Goal: Information Seeking & Learning: Learn about a topic

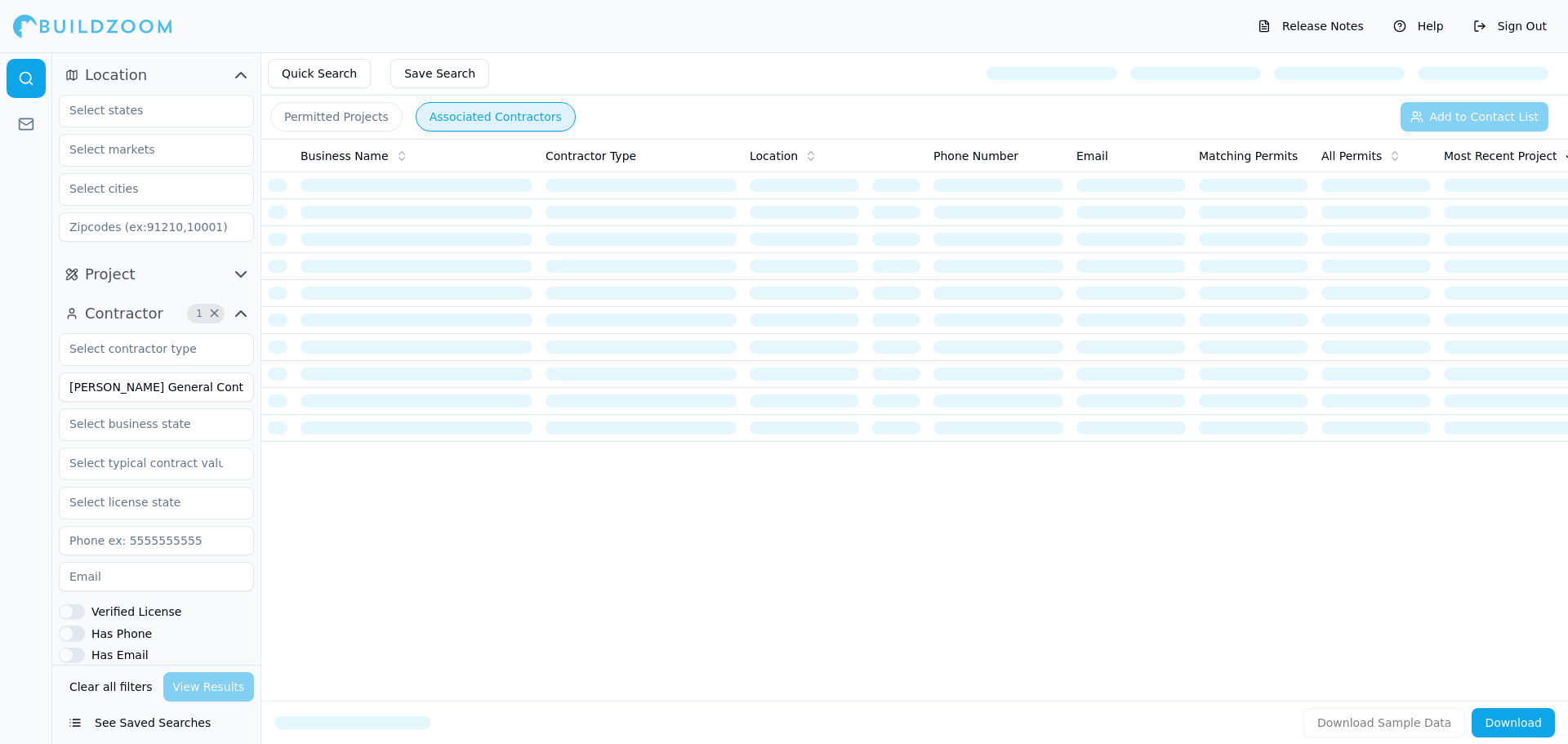
click at [171, 393] on input "[PERSON_NAME] General Contracting LLC" at bounding box center [157, 387] width 195 height 29
click at [170, 392] on input "[PERSON_NAME] General Contracting LLC" at bounding box center [157, 387] width 195 height 29
click at [170, 392] on input "[PERSON_NAME] General Contracting LLC" at bounding box center [157, 387] width 195 height 29
click at [170, 389] on input "[PERSON_NAME] General Contracting LLC" at bounding box center [157, 387] width 195 height 29
click at [170, 388] on input "[PERSON_NAME] General Contracting LLC" at bounding box center [157, 387] width 195 height 29
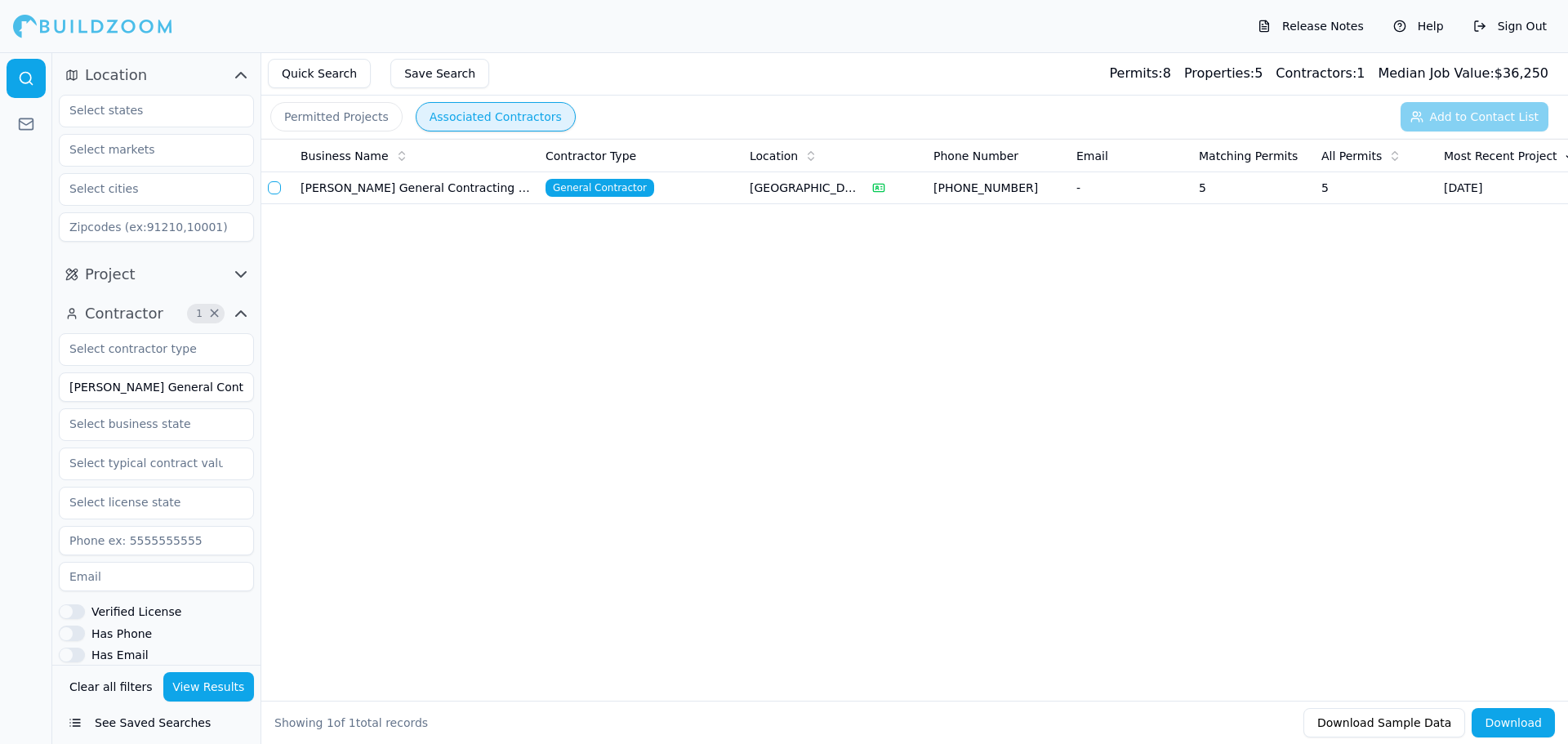
click at [170, 388] on input "[PERSON_NAME] General Contracting LLC" at bounding box center [157, 387] width 195 height 29
type input "[PERSON_NAME] Development Inc"
click at [168, 423] on input "text" at bounding box center [146, 423] width 173 height 29
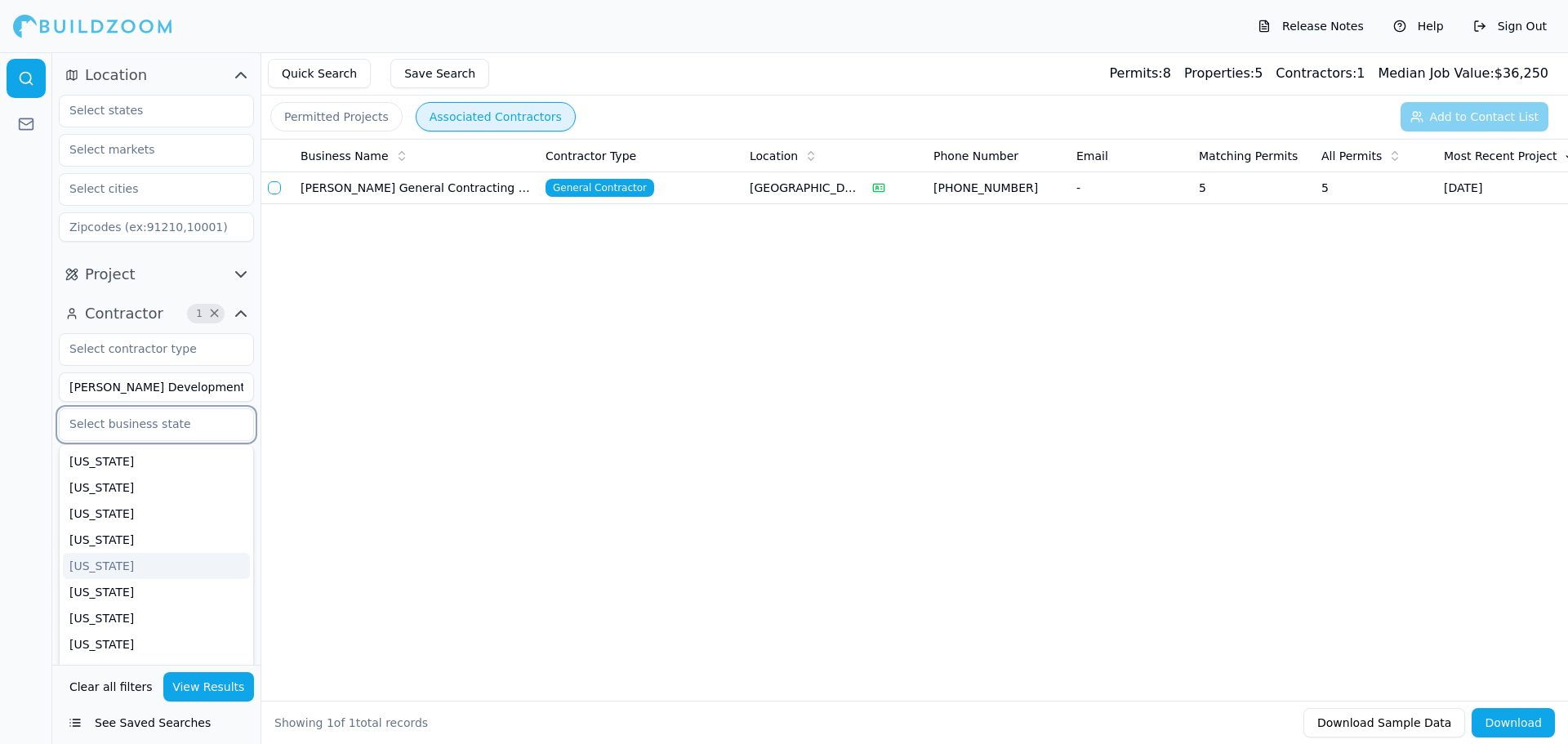
click at [132, 569] on div "[US_STATE]" at bounding box center [156, 566] width 187 height 26
click at [231, 686] on button "View Results" at bounding box center [209, 687] width 91 height 29
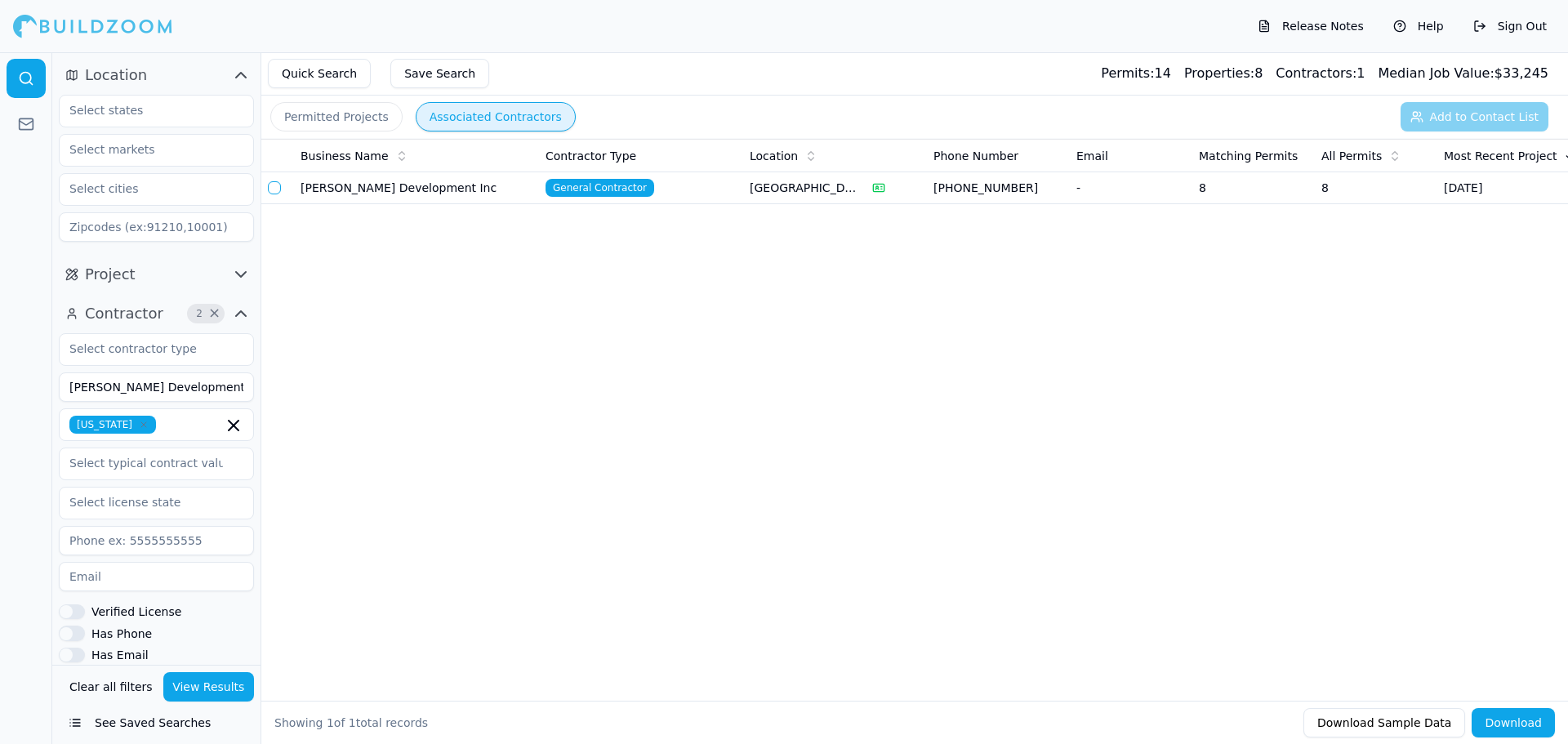
click at [421, 202] on td "[PERSON_NAME] Development Inc" at bounding box center [416, 188] width 245 height 32
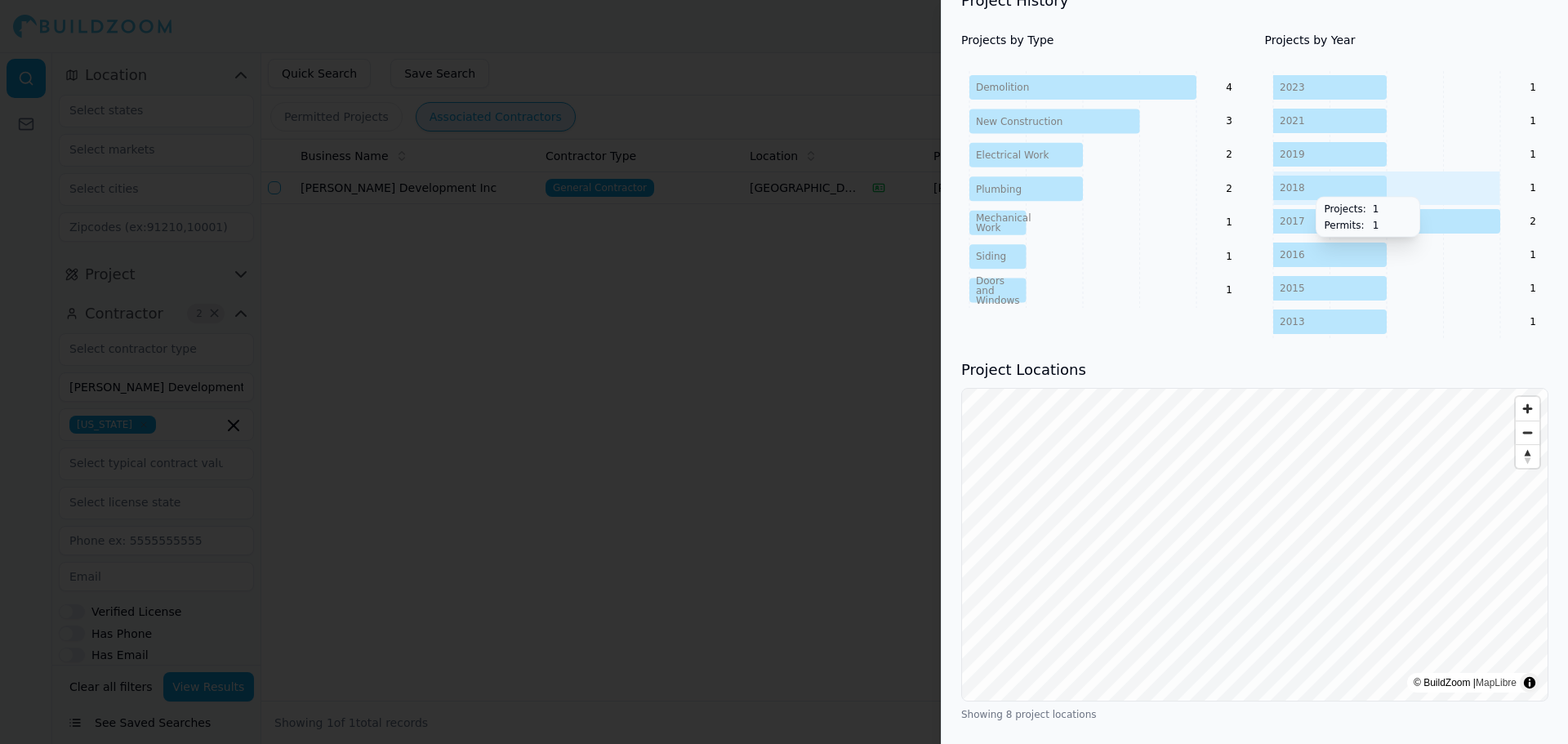
scroll to position [817, 0]
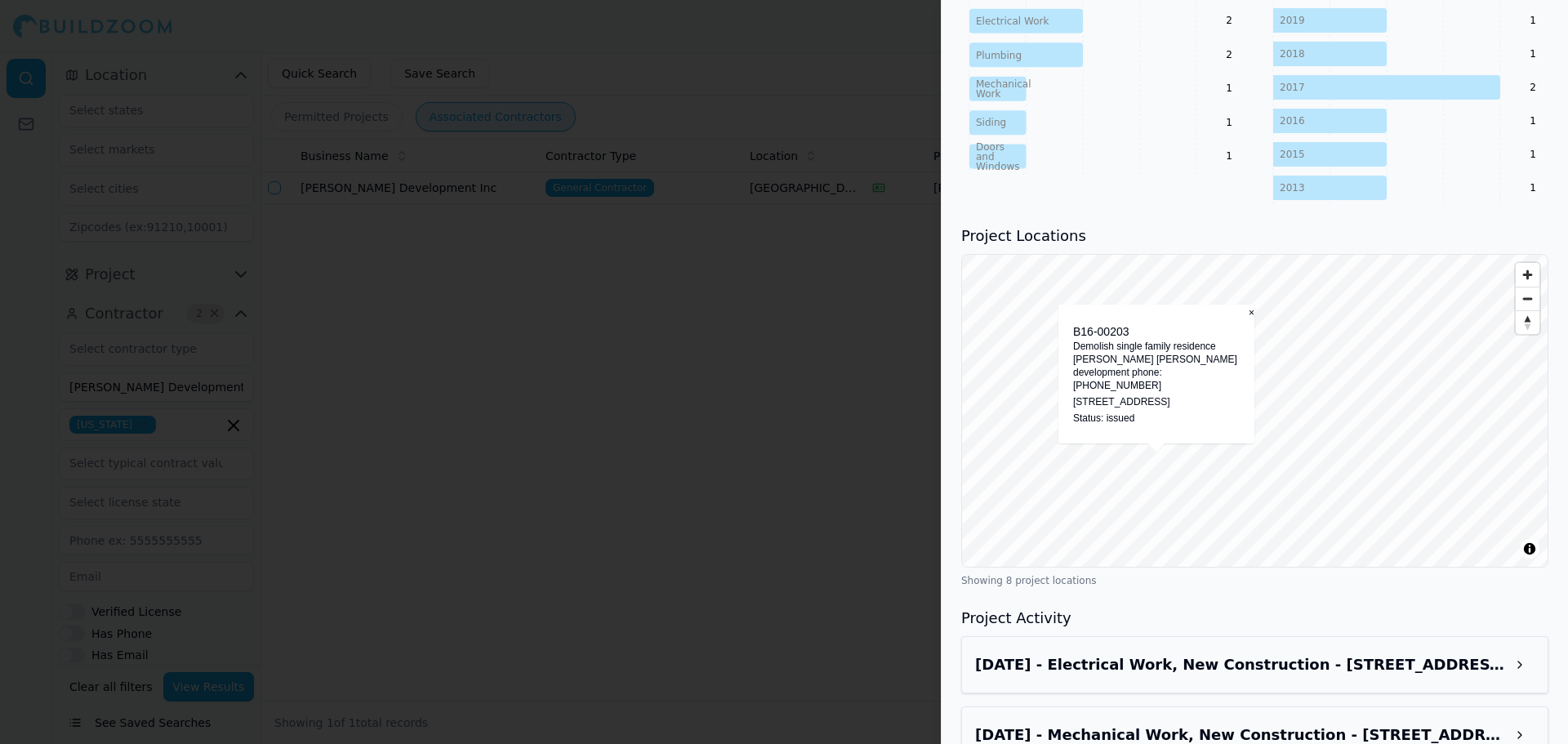
click at [1151, 379] on p "Demolish single family residence [PERSON_NAME] [PERSON_NAME] development phone:…" at bounding box center [1156, 365] width 167 height 52
drag, startPoint x: 1196, startPoint y: 407, endPoint x: 1227, endPoint y: 455, distance: 57.1
click at [1198, 407] on p "[STREET_ADDRESS]" at bounding box center [1156, 402] width 167 height 13
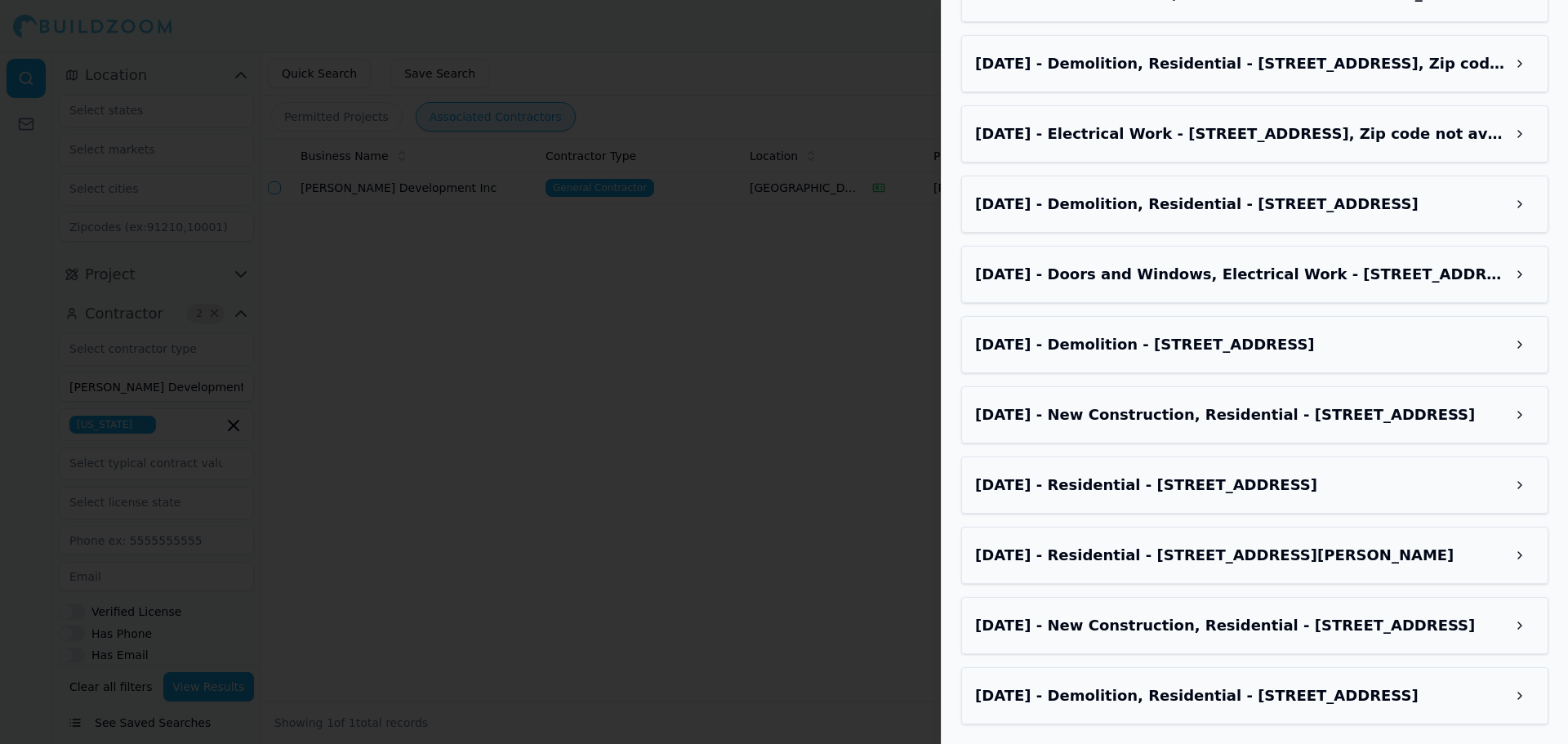
scroll to position [1717, 0]
click at [1239, 478] on h3 "[DATE] - Residential - [STREET_ADDRESS]" at bounding box center [1240, 484] width 530 height 23
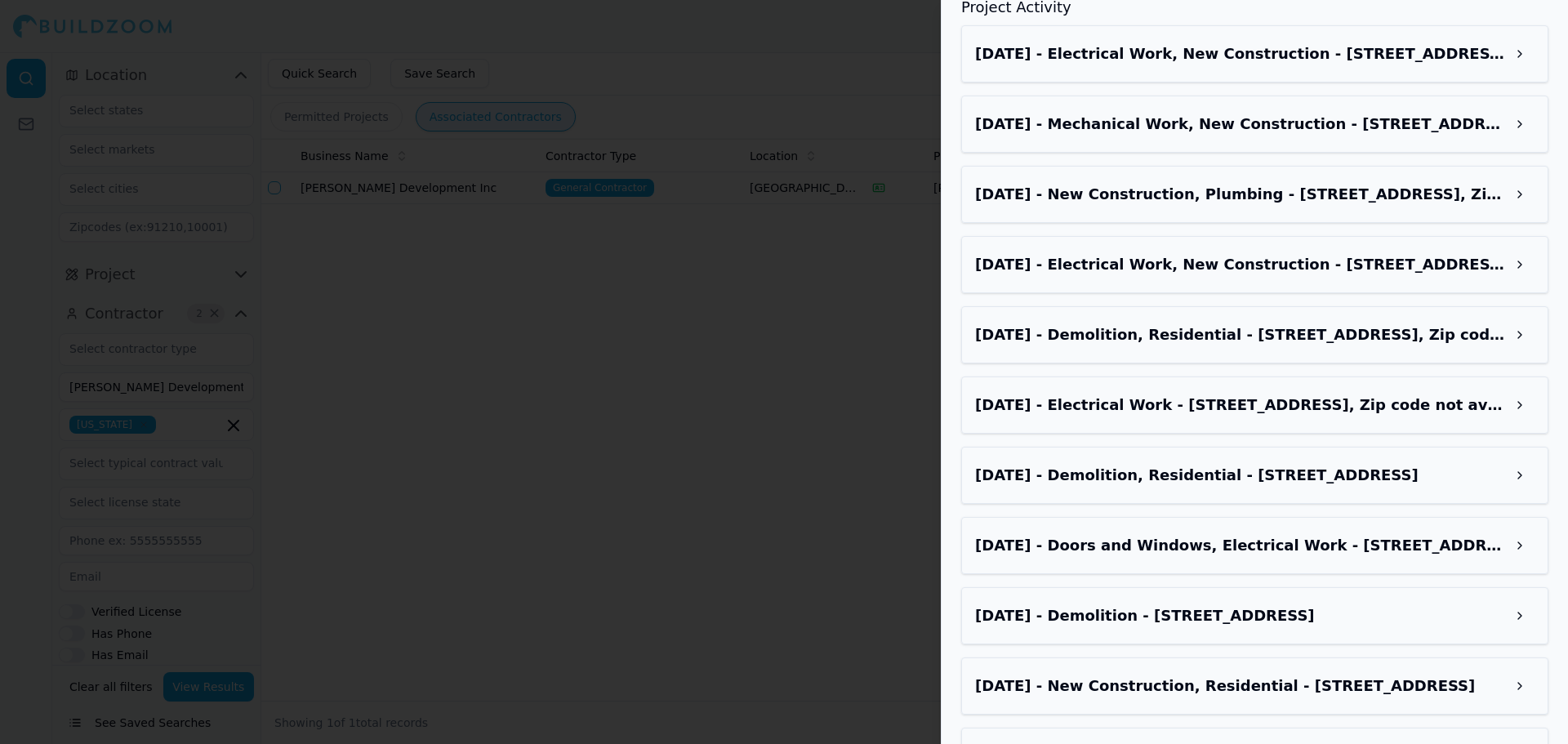
scroll to position [1293, 0]
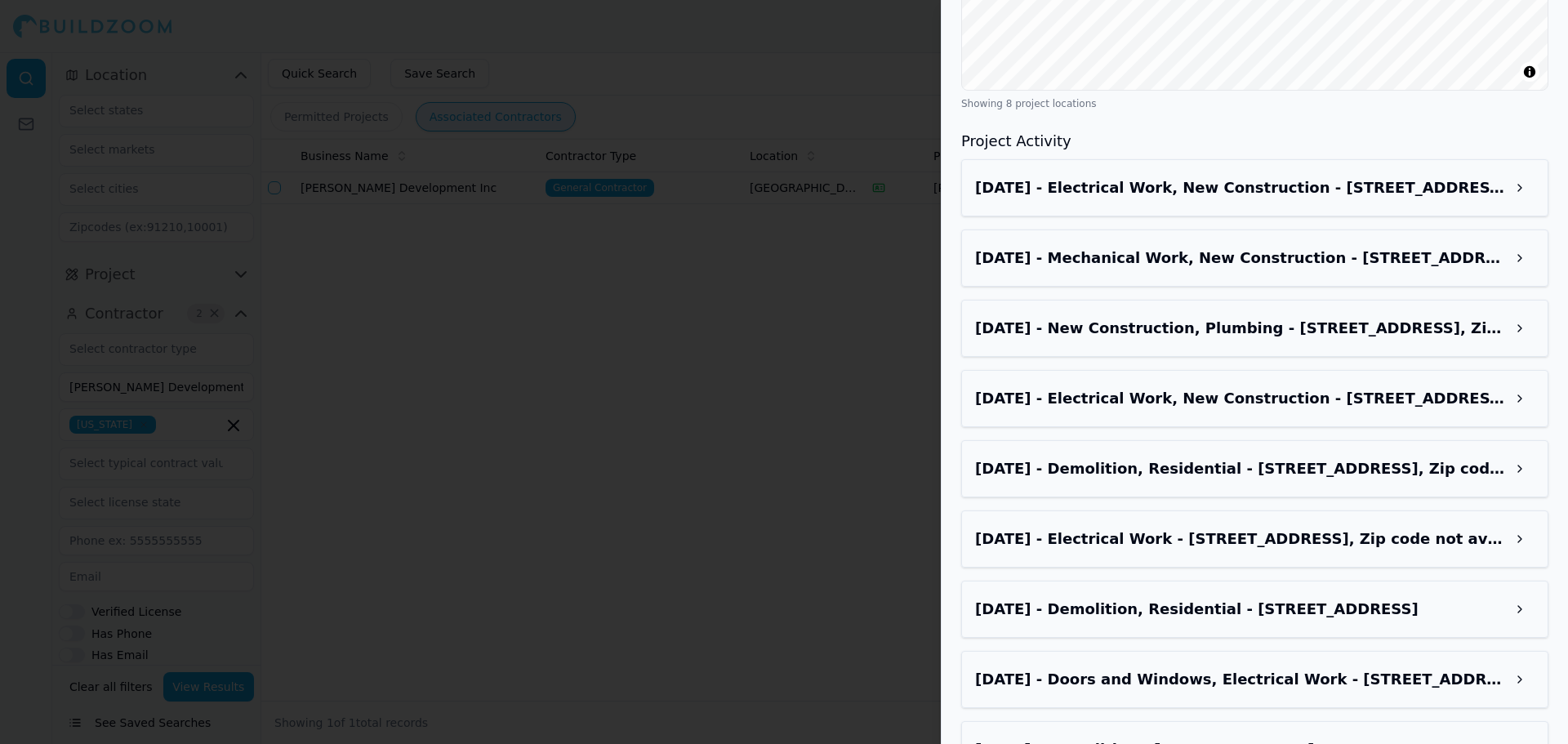
click at [1201, 199] on h3 "[DATE] - Electrical Work, New Construction - [STREET_ADDRESS], Zip code not ava…" at bounding box center [1240, 188] width 530 height 23
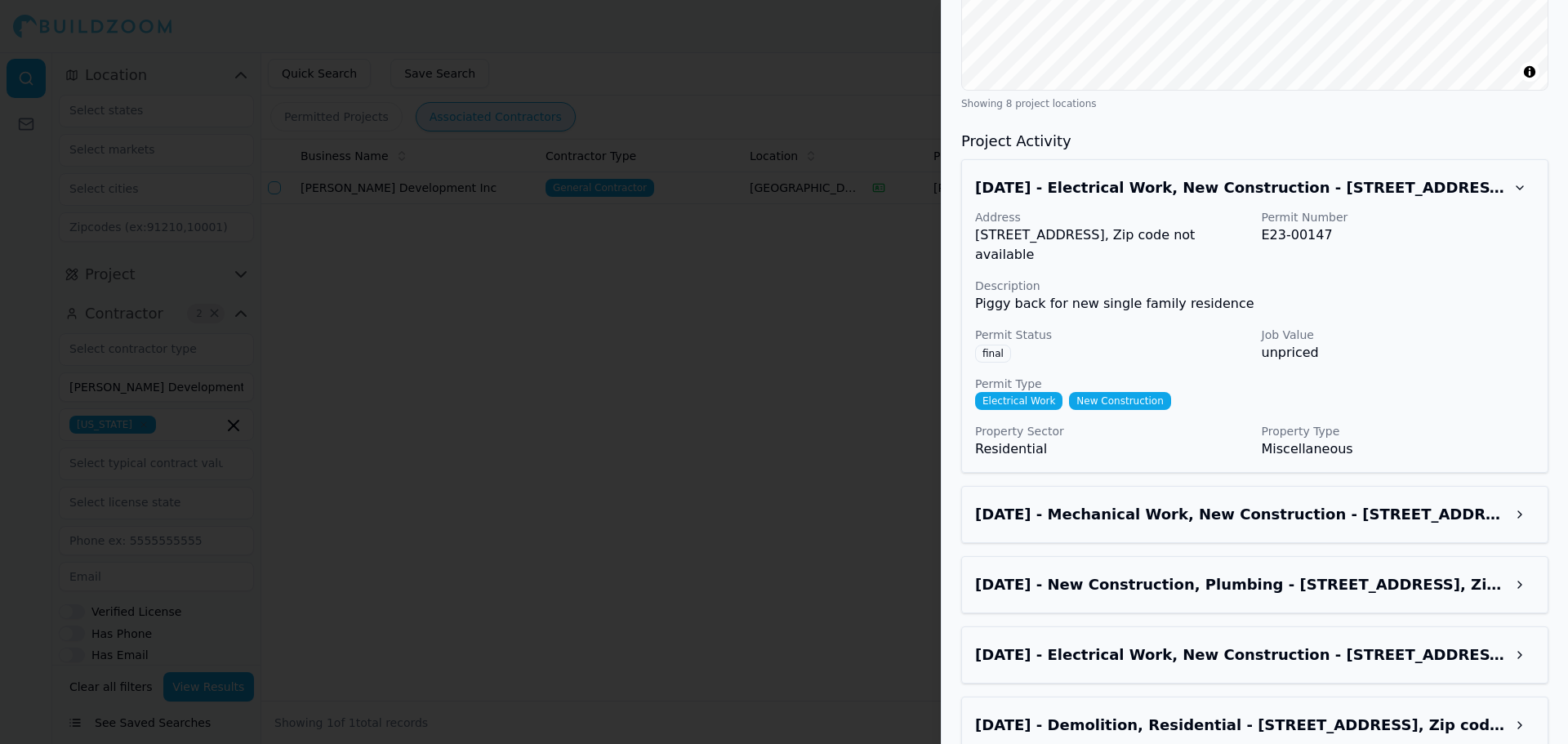
click at [1173, 199] on h3 "[DATE] - Electrical Work, New Construction - [STREET_ADDRESS], Zip code not ava…" at bounding box center [1240, 188] width 530 height 23
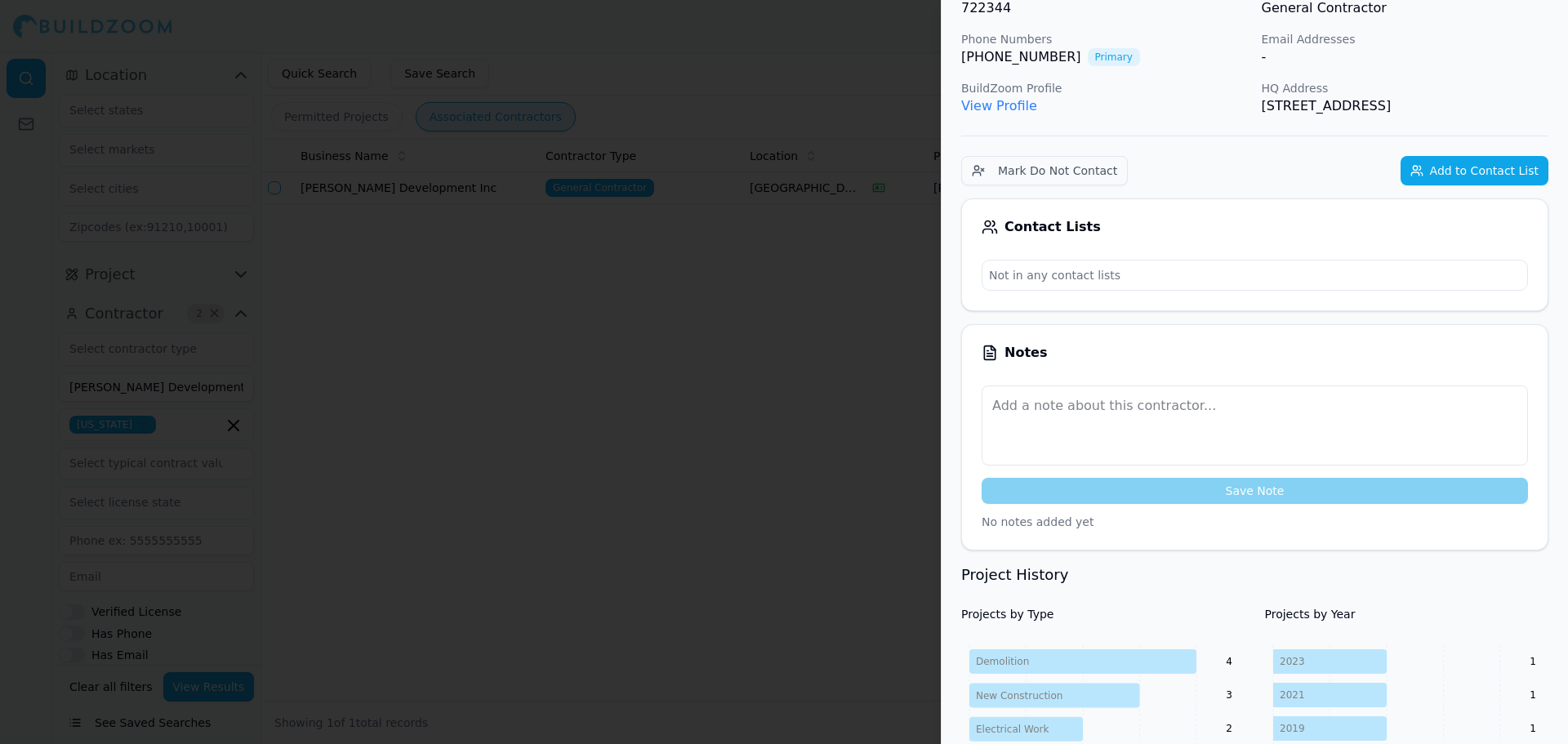
scroll to position [0, 0]
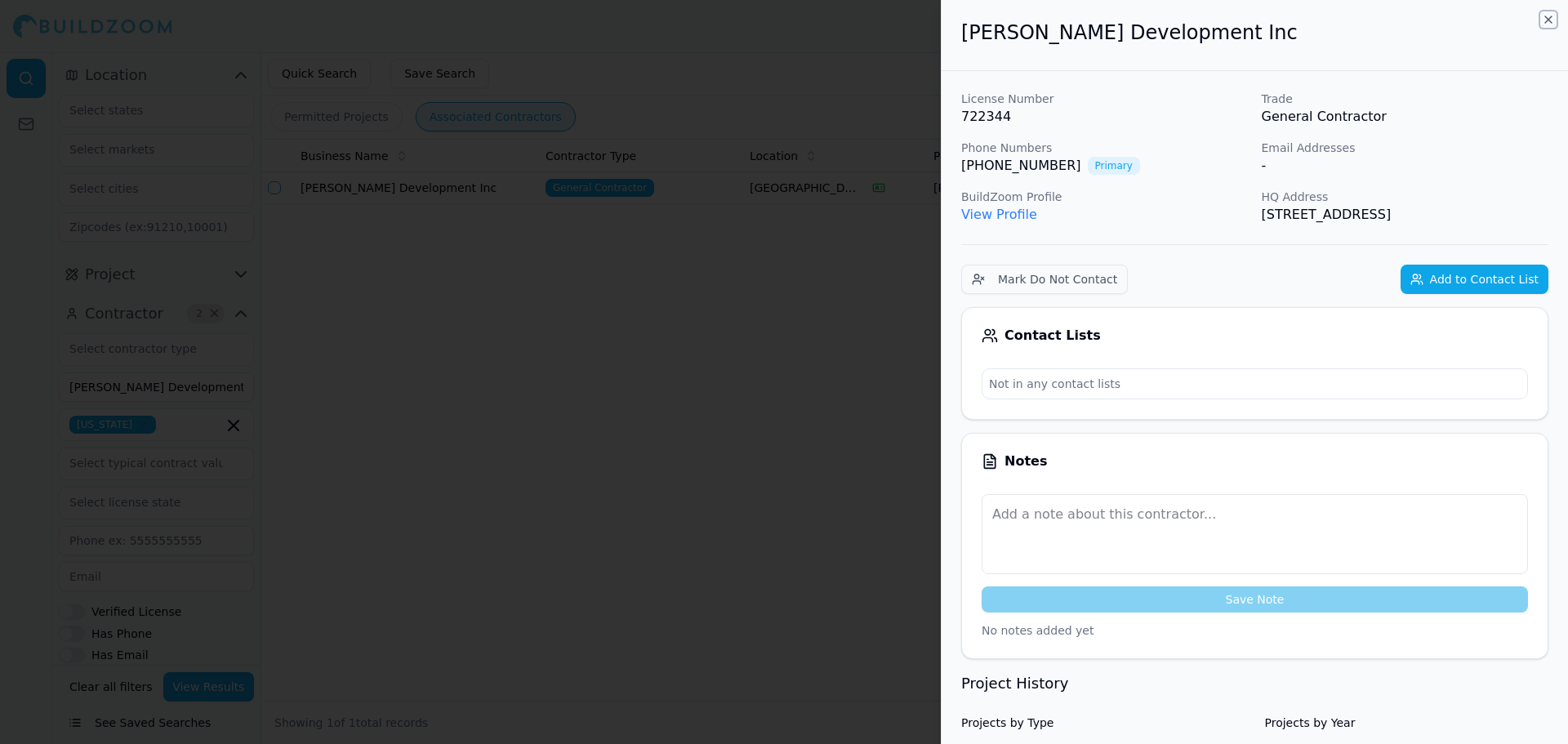
click at [1544, 25] on icon "button" at bounding box center [1548, 19] width 13 height 13
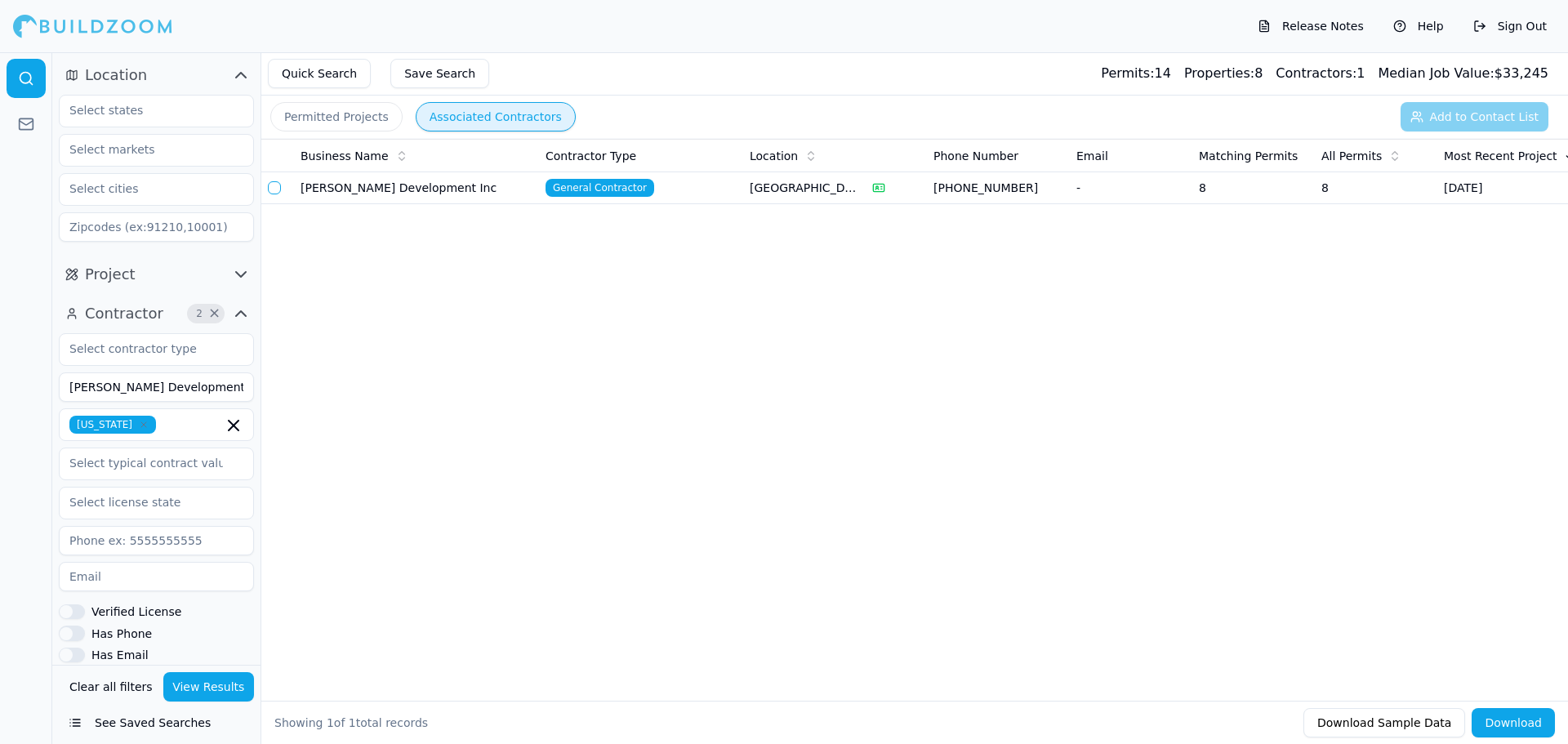
click at [276, 184] on button "button" at bounding box center [274, 188] width 13 height 13
click at [280, 183] on button "button" at bounding box center [274, 187] width 13 height 13
click at [745, 188] on td "[GEOGRAPHIC_DATA], [GEOGRAPHIC_DATA]" at bounding box center [804, 188] width 123 height 32
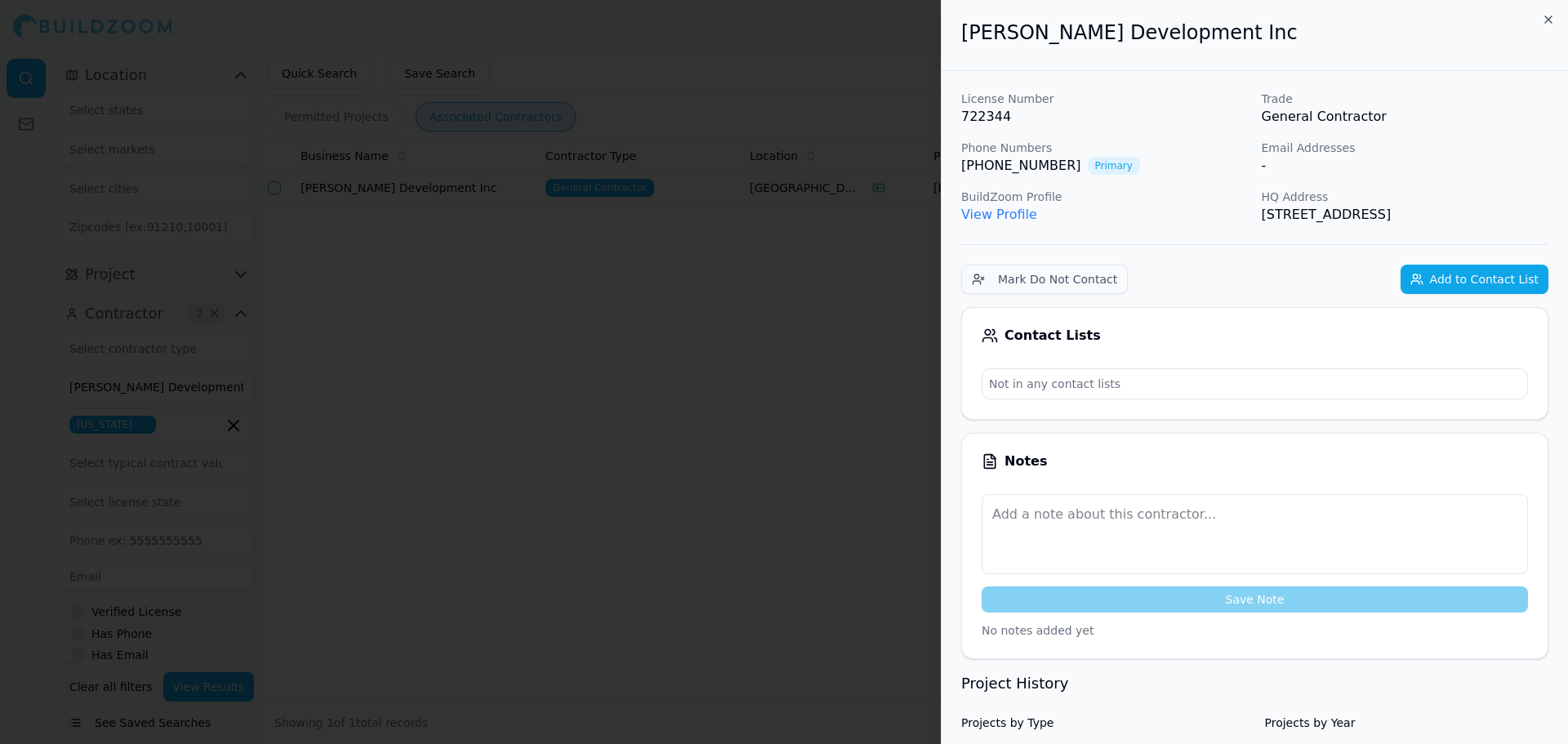
click at [1555, 20] on div "[PERSON_NAME] Development Inc" at bounding box center [1255, 36] width 626 height 71
click at [1546, 20] on icon "button" at bounding box center [1548, 19] width 13 height 13
